Goal: Information Seeking & Learning: Learn about a topic

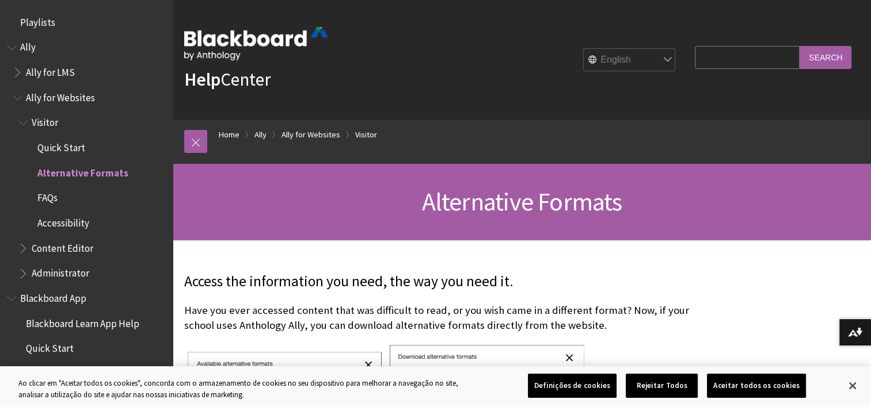
scroll to position [146, 0]
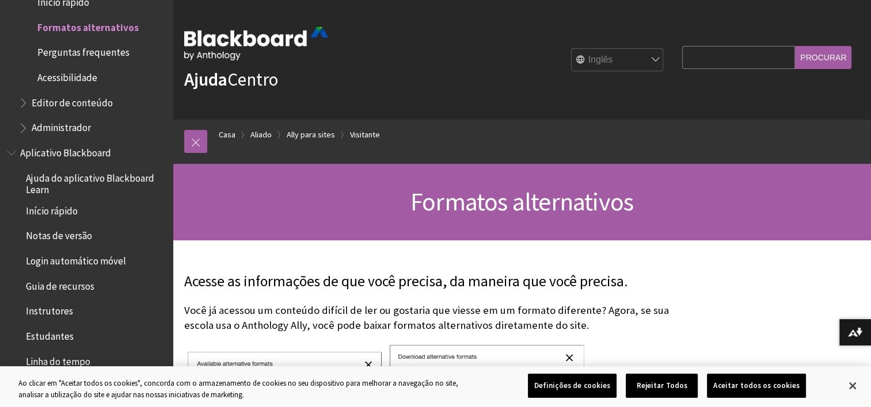
click at [631, 54] on select "Inglês عربية Català Cymraeg Deutsch Español Suomi Français עברית Italiano 日本語 한…" at bounding box center [617, 60] width 92 height 23
select select "/pt-br/Ally/Ally_for_Websites/Student_Visitor/Alternative_Formats"
click at [572, 49] on select "Inglês عربية Català Cymraeg Deutsch Español Suomi Français עברית Italiano 日本語 한…" at bounding box center [617, 60] width 92 height 23
click at [708, 237] on div "Formatos alternativos" at bounding box center [522, 202] width 698 height 77
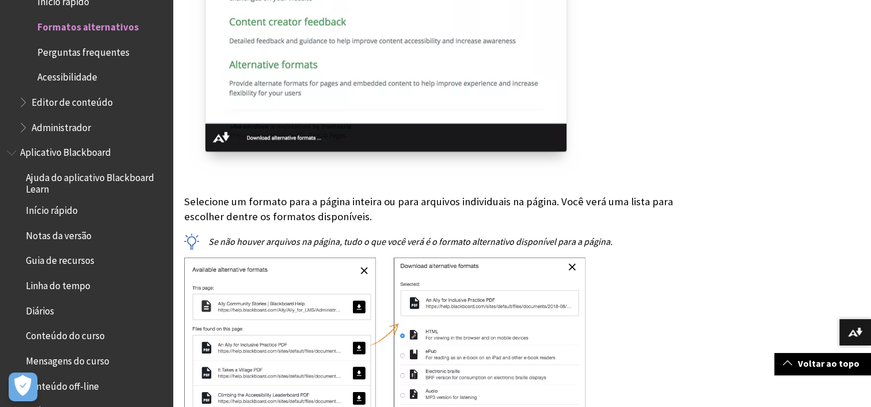
scroll to position [1450, 0]
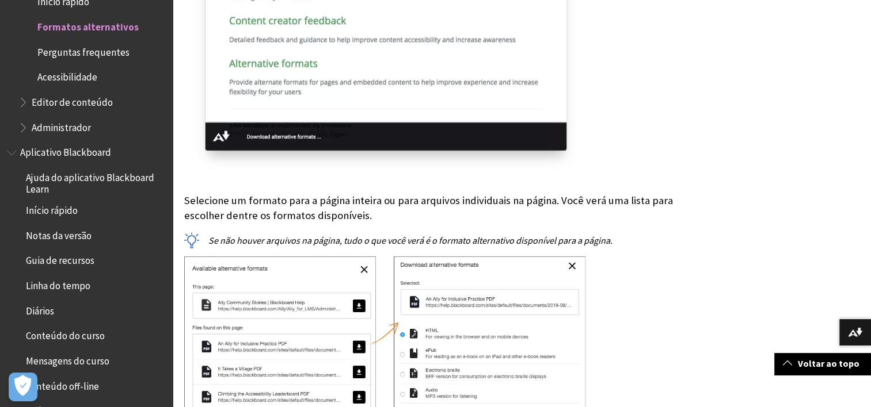
click at [20, 127] on span "Book outline for Anthology Ally Help" at bounding box center [24, 125] width 12 height 14
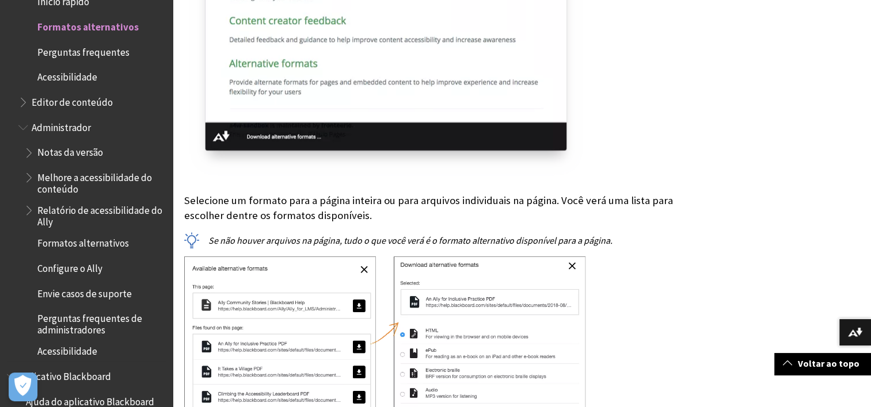
click at [82, 153] on span "Notas da versão" at bounding box center [70, 151] width 66 height 16
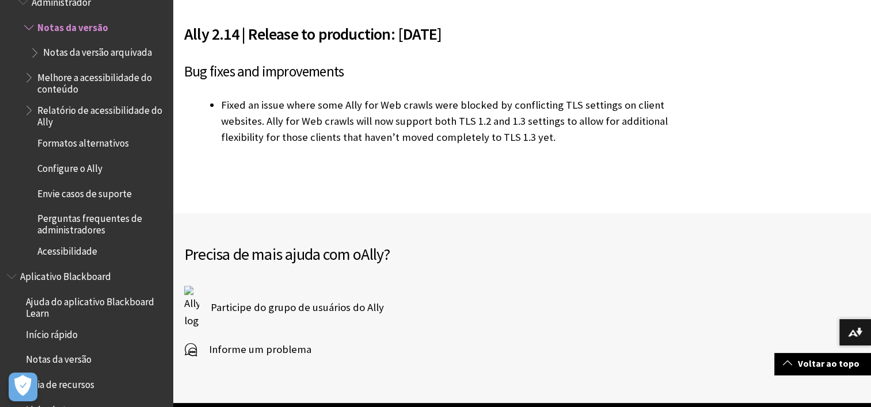
scroll to position [391, 0]
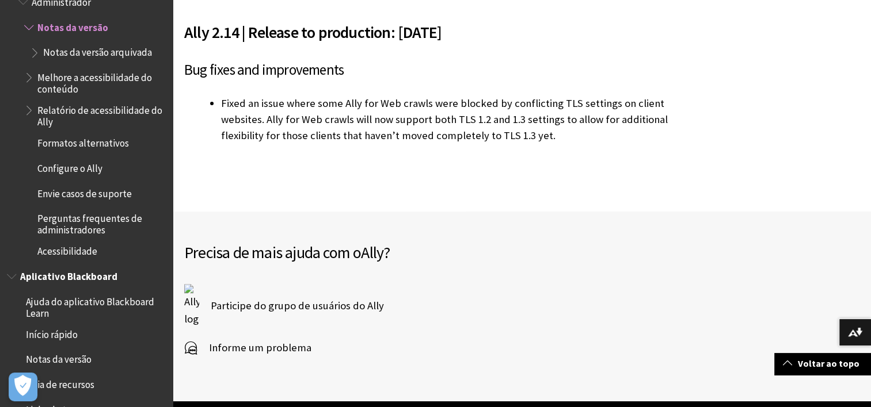
click at [72, 358] on span "Notas da versão" at bounding box center [59, 358] width 66 height 16
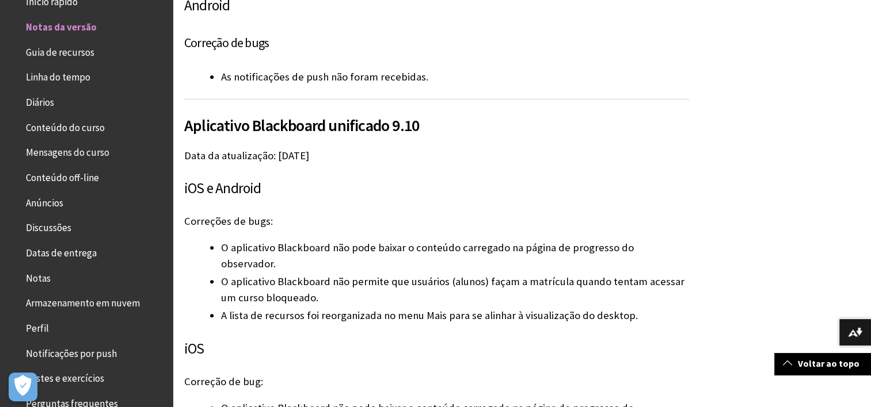
scroll to position [1105, 0]
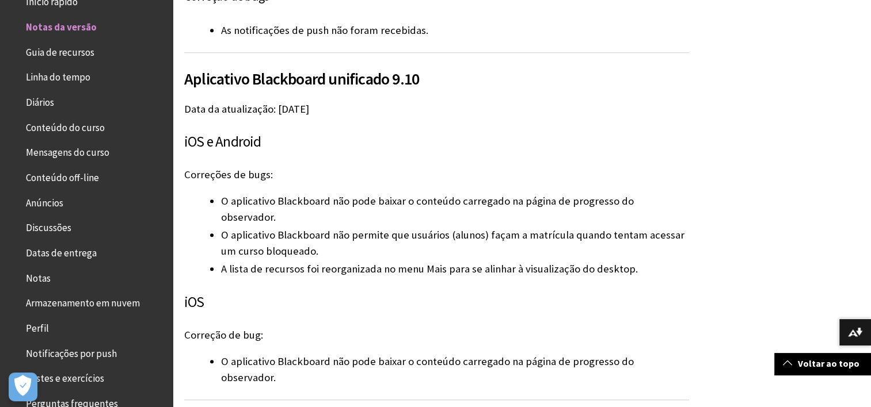
click at [289, 292] on h3 "iOS" at bounding box center [436, 303] width 505 height 22
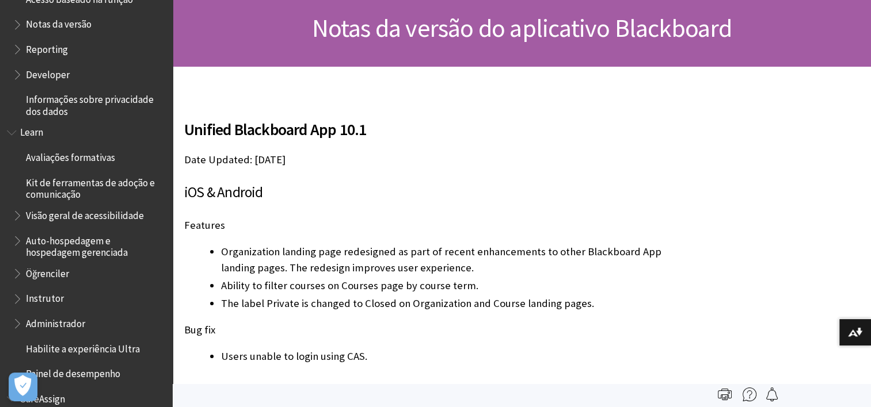
scroll to position [856, 0]
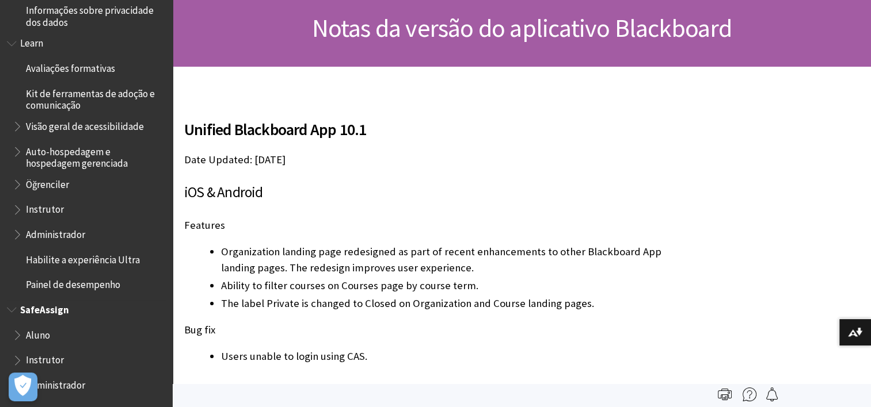
click at [51, 391] on span "Administrador" at bounding box center [89, 386] width 153 height 20
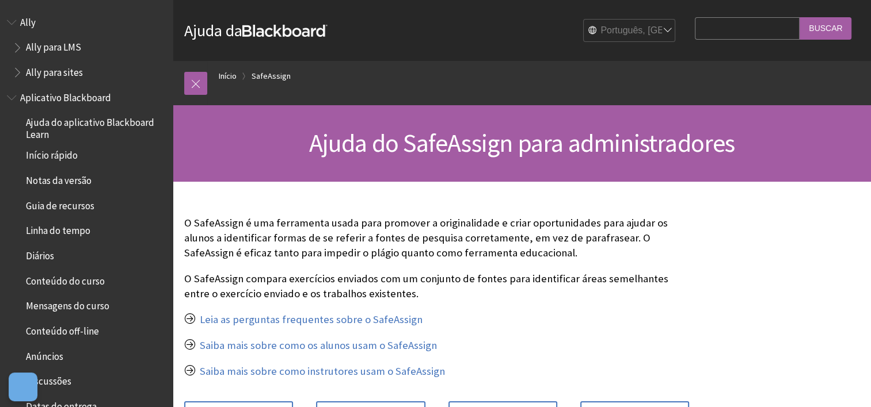
scroll to position [1032, 0]
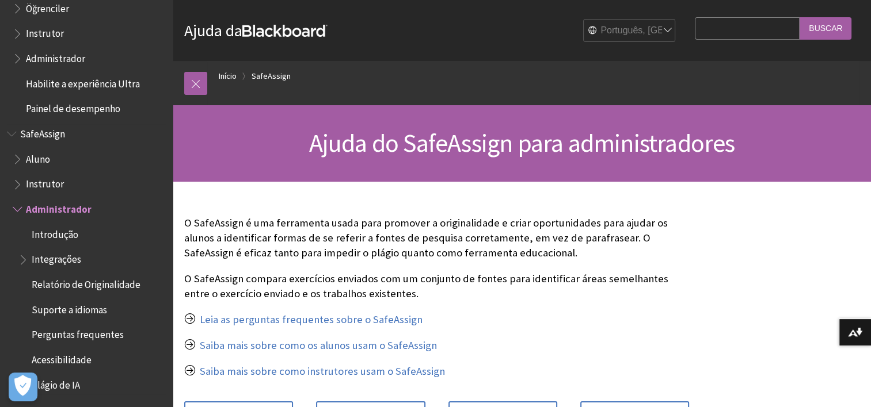
click at [66, 228] on span "Introdução" at bounding box center [55, 233] width 47 height 16
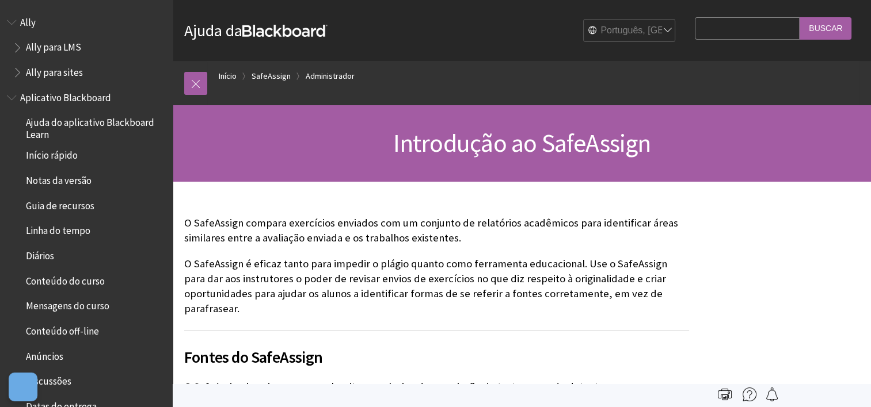
scroll to position [1032, 0]
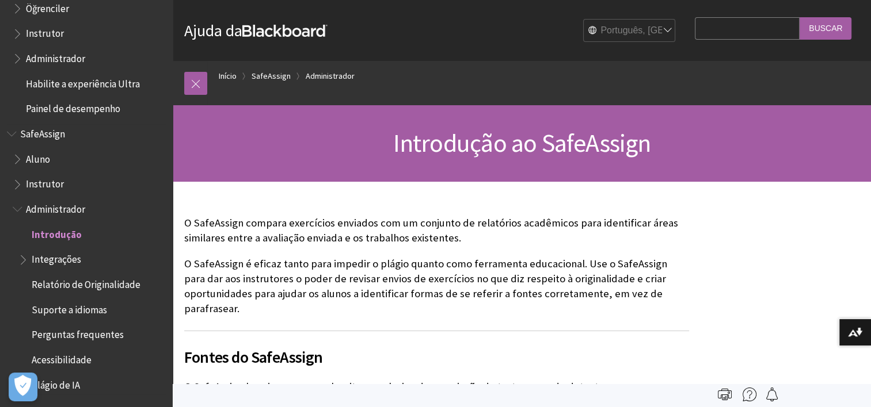
click at [59, 264] on span "Integrações" at bounding box center [56, 258] width 49 height 16
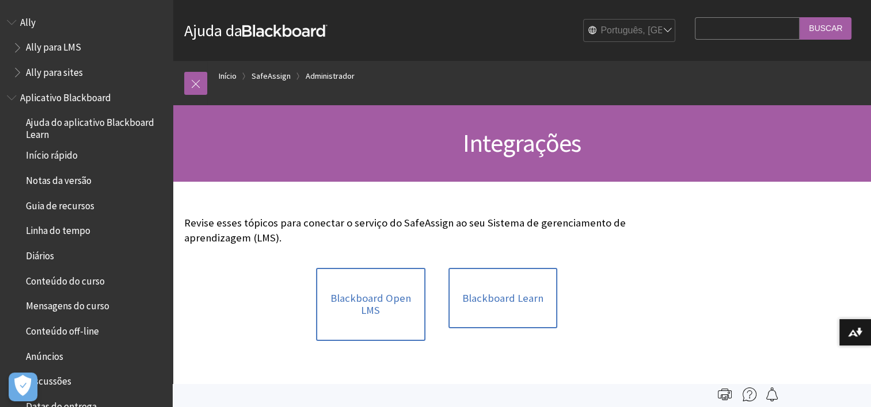
scroll to position [1083, 0]
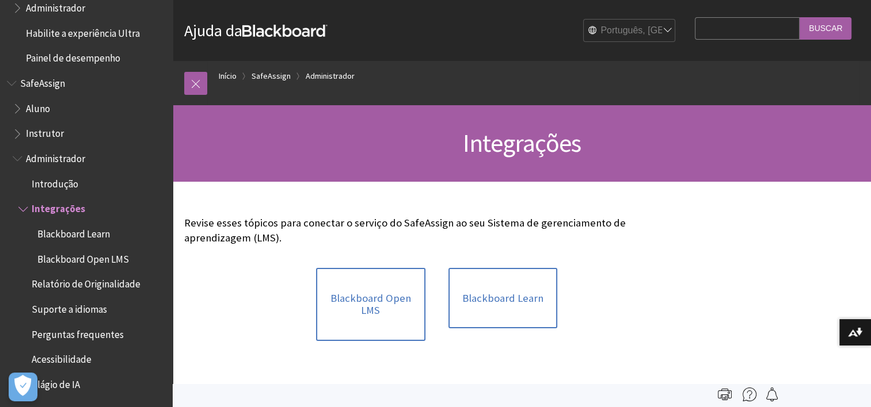
click at [72, 329] on span "Perguntas frequentes" at bounding box center [78, 333] width 92 height 16
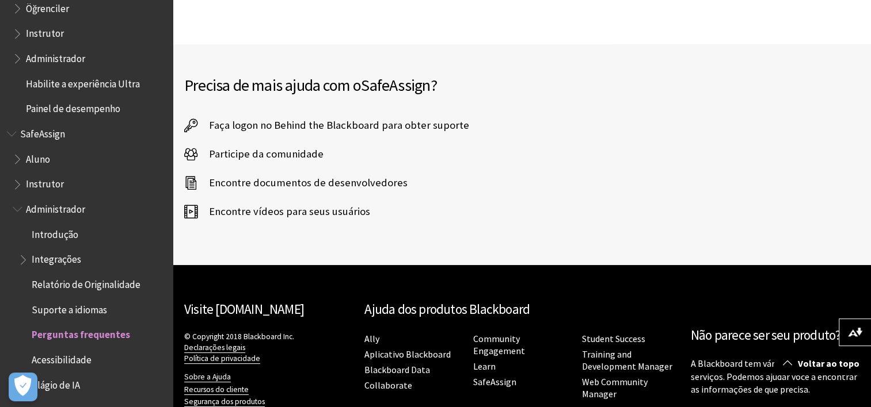
scroll to position [1421, 0]
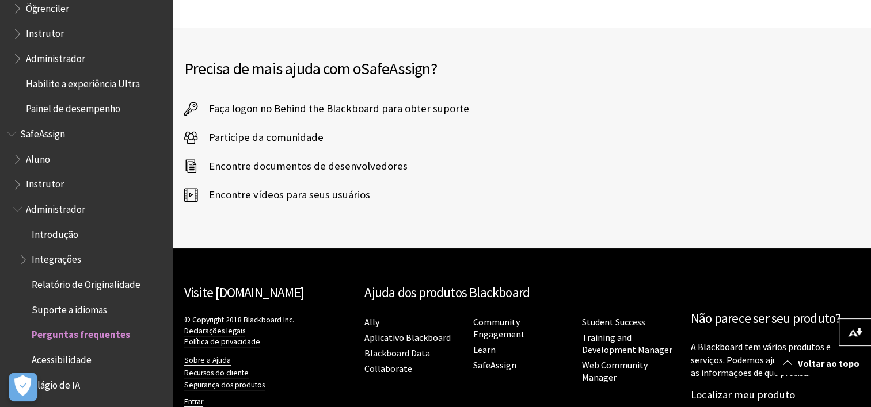
click at [329, 315] on p "© Copyright 2018 Blackboard Inc. Declarações legais Política de privacidade" at bounding box center [268, 331] width 169 height 33
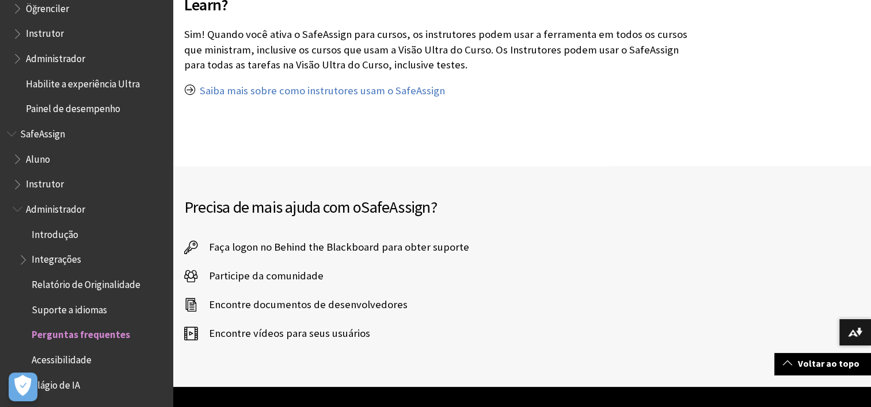
scroll to position [1283, 0]
click at [294, 296] on span "Encontre documentos de desenvolvedores" at bounding box center [302, 304] width 210 height 17
click at [14, 207] on span "Book outline for Blackboard SafeAssign" at bounding box center [19, 207] width 12 height 14
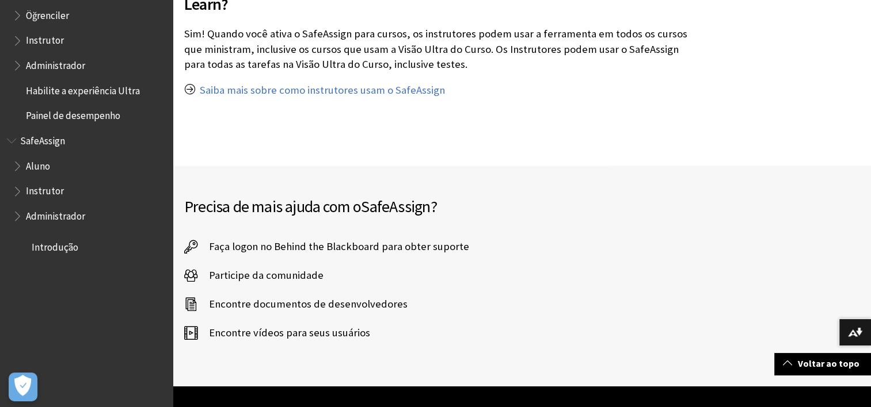
scroll to position [856, 0]
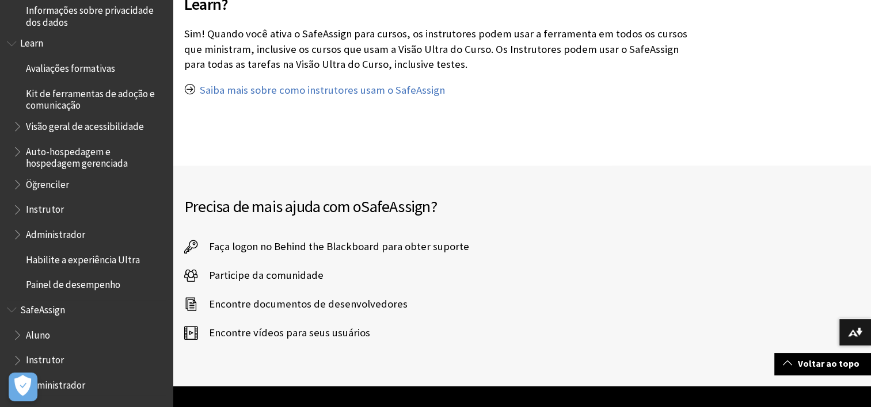
click at [10, 305] on span "Book outline for Blackboard SafeAssign" at bounding box center [13, 307] width 12 height 14
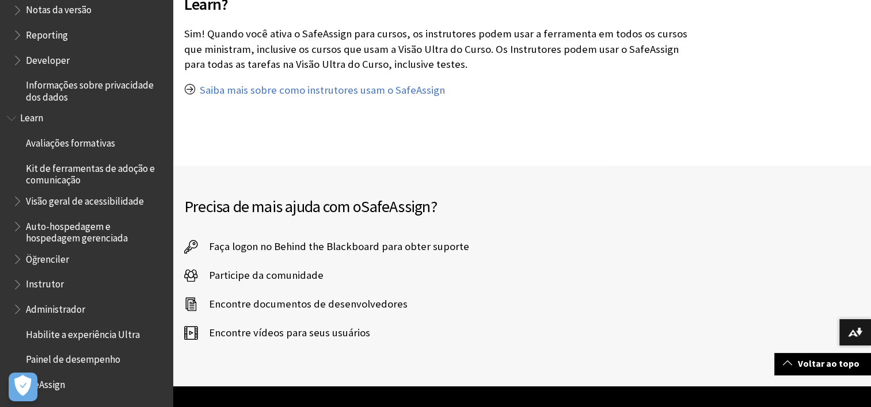
scroll to position [425, 0]
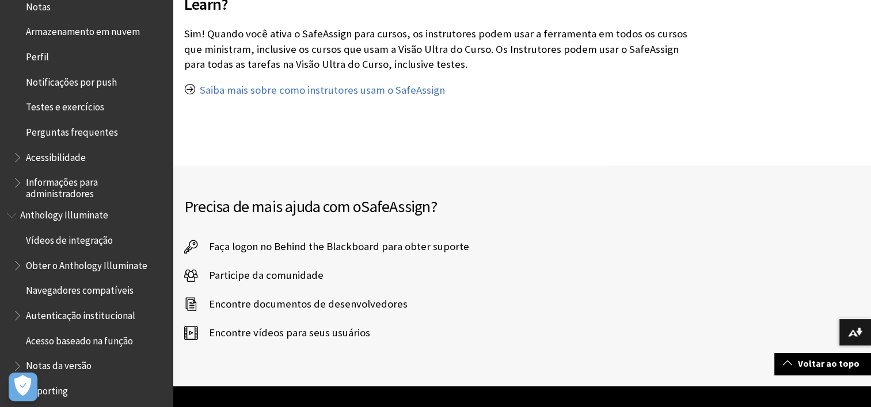
click at [92, 133] on span "Perguntas frequentes" at bounding box center [72, 131] width 92 height 16
